Goal: Navigation & Orientation: Find specific page/section

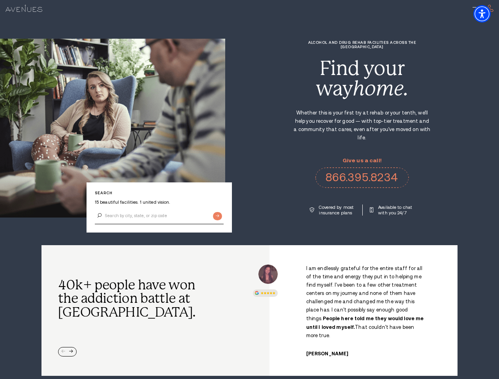
click at [249, 190] on div "Alcohol and Drug Rehab Facilities across the [GEOGRAPHIC_DATA] Find your way ho…" at bounding box center [362, 127] width 274 height 175
click at [489, 14] on img "Accessibility Menu" at bounding box center [481, 13] width 17 height 17
